Goal: Navigation & Orientation: Find specific page/section

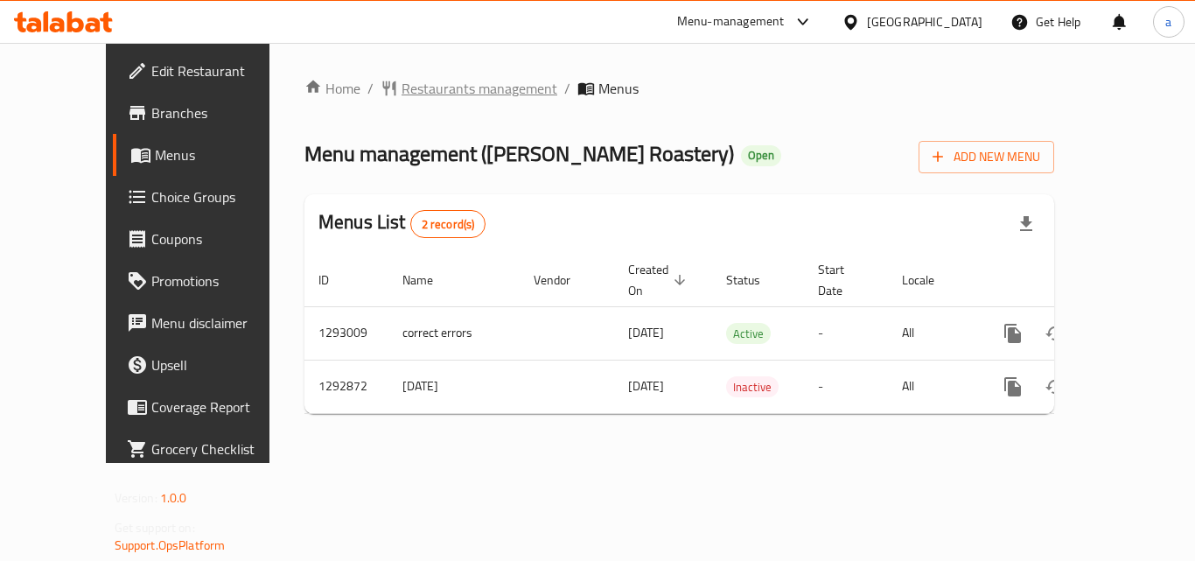
click at [401, 84] on span "Restaurants management" at bounding box center [479, 88] width 156 height 21
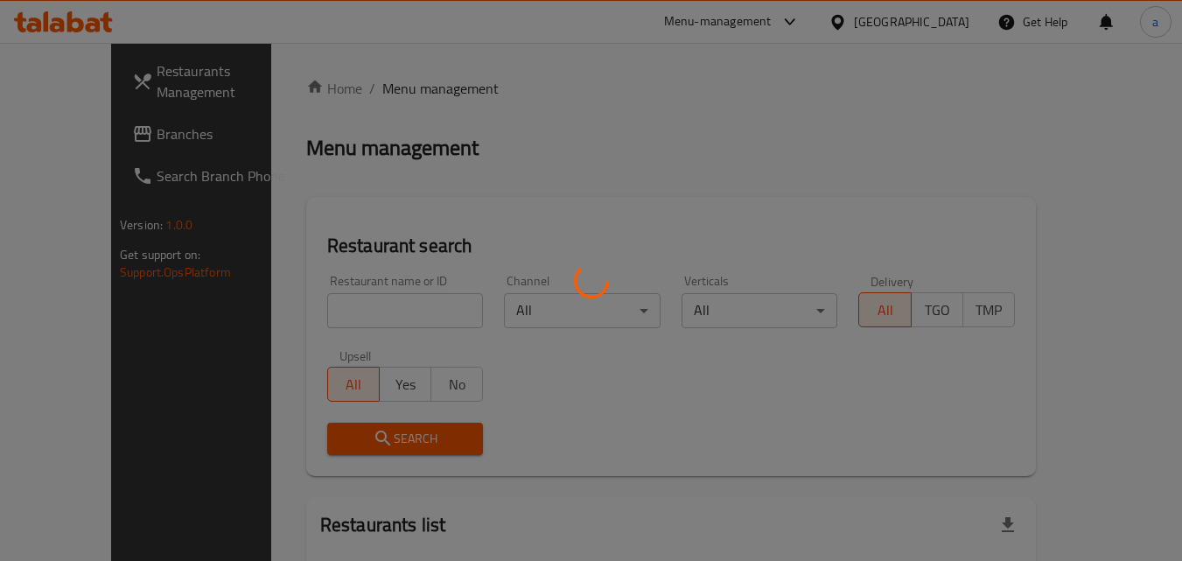
click at [851, 25] on div at bounding box center [591, 280] width 1182 height 561
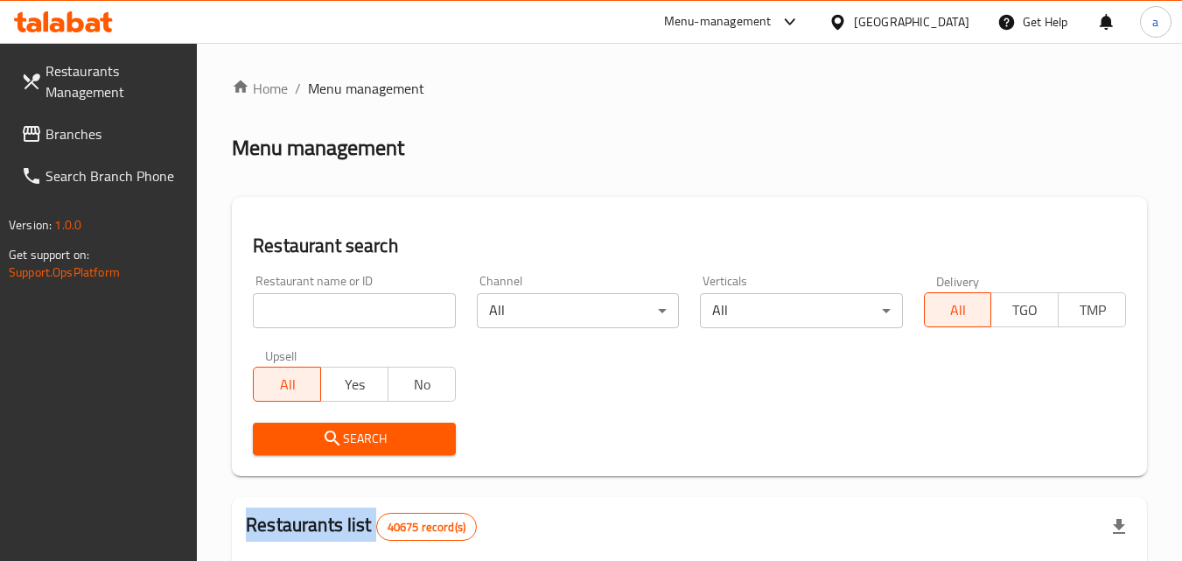
click at [851, 43] on div "​ Menu-management United Arab Emirates Get Help a Restaurants Management Branch…" at bounding box center [591, 302] width 1182 height 518
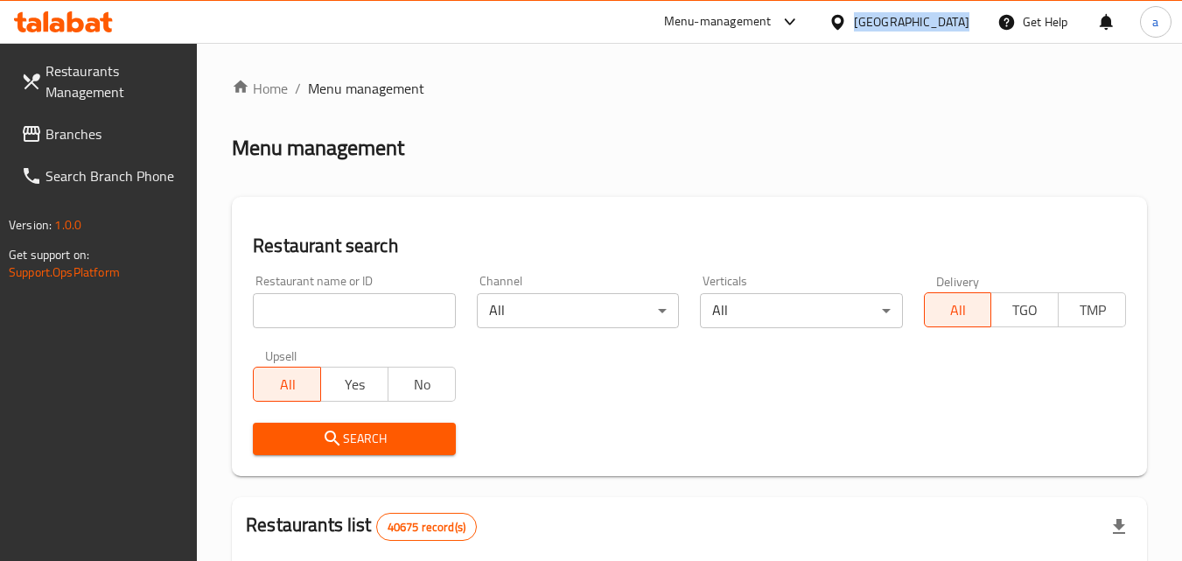
click at [851, 25] on div at bounding box center [840, 21] width 25 height 19
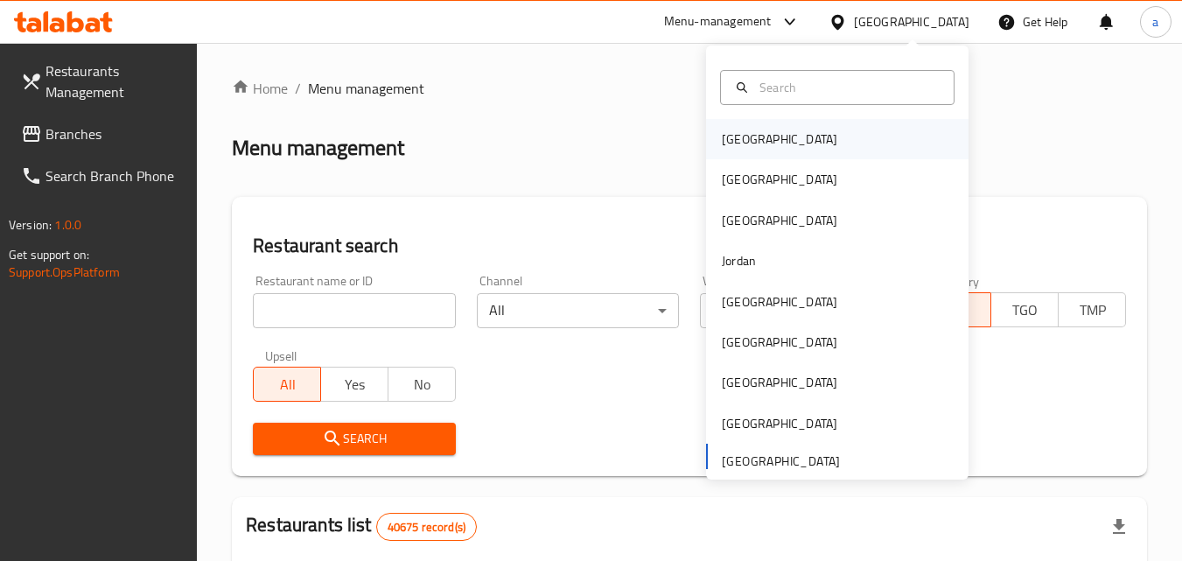
click at [727, 122] on div "[GEOGRAPHIC_DATA]" at bounding box center [779, 139] width 143 height 40
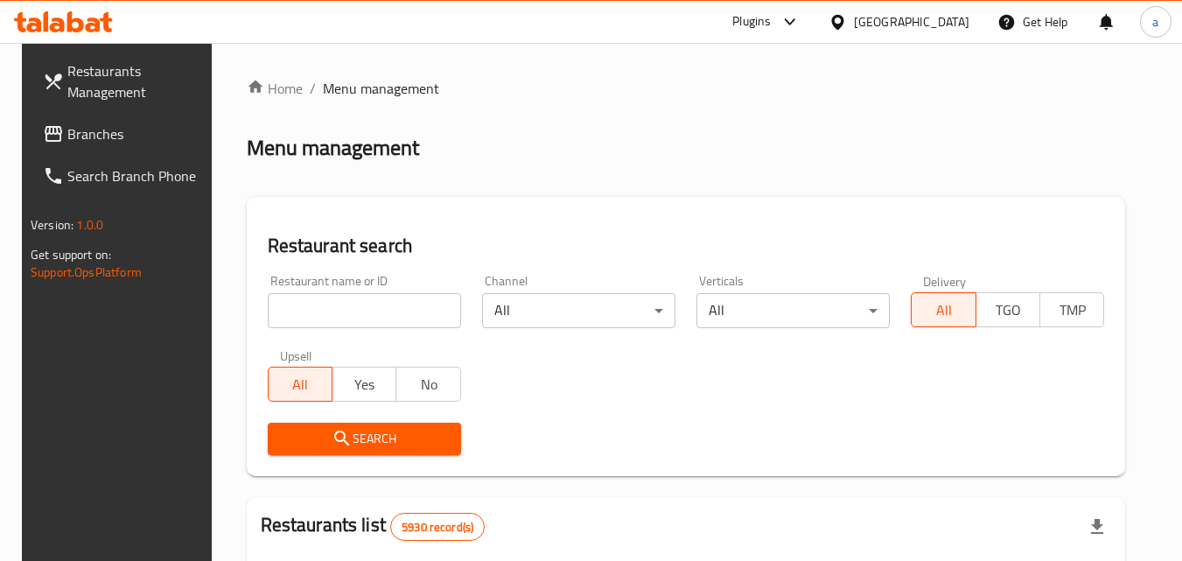
click at [131, 152] on link "Branches" at bounding box center [124, 134] width 191 height 42
